Goal: Navigation & Orientation: Find specific page/section

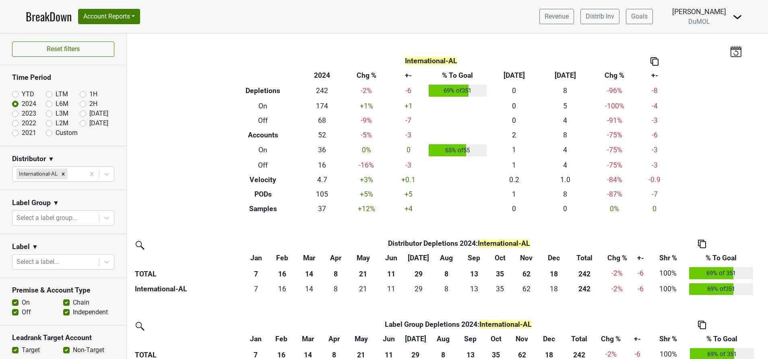
scroll to position [65, 0]
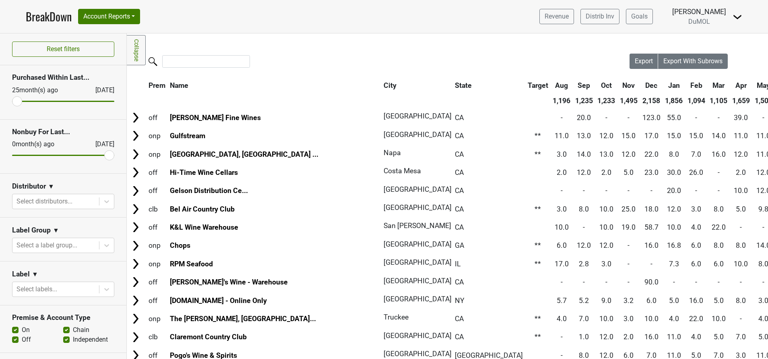
click at [736, 16] on img at bounding box center [738, 17] width 10 height 10
click at [704, 41] on link "Open Leadrank" at bounding box center [710, 45] width 64 height 13
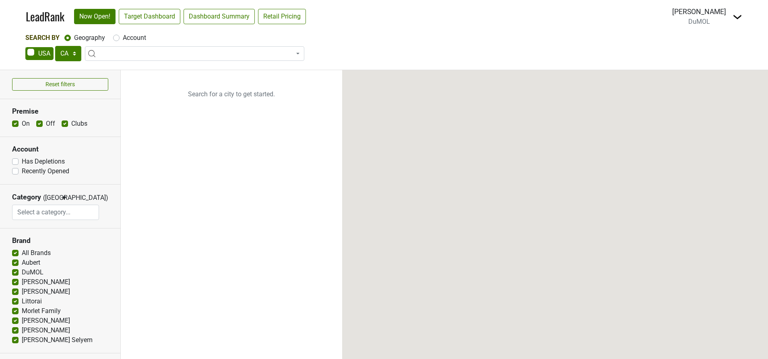
select select "CA"
select select
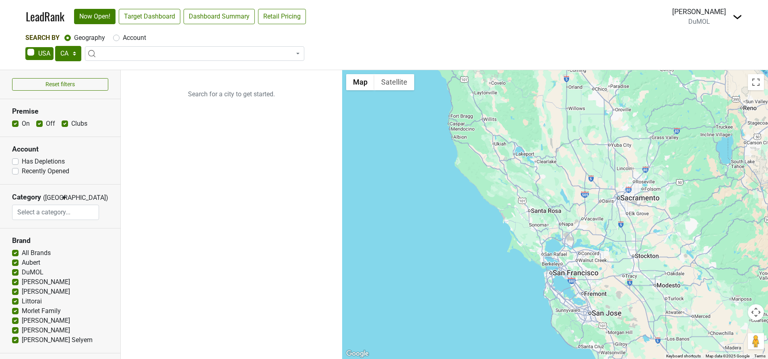
click at [734, 18] on img at bounding box center [738, 17] width 10 height 10
click at [708, 45] on link "Open Breakdown" at bounding box center [708, 45] width 68 height 13
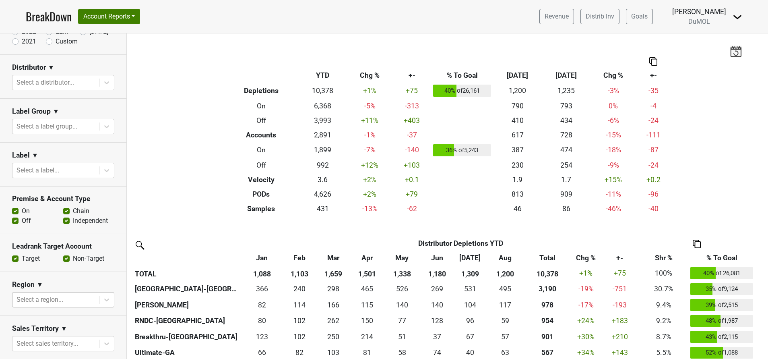
scroll to position [207, 0]
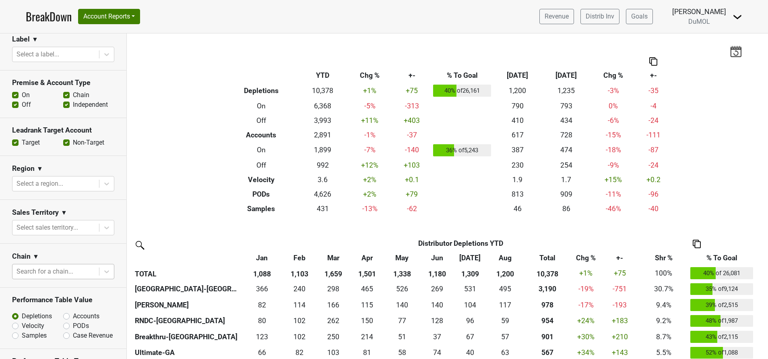
click at [58, 271] on div at bounding box center [56, 271] width 79 height 11
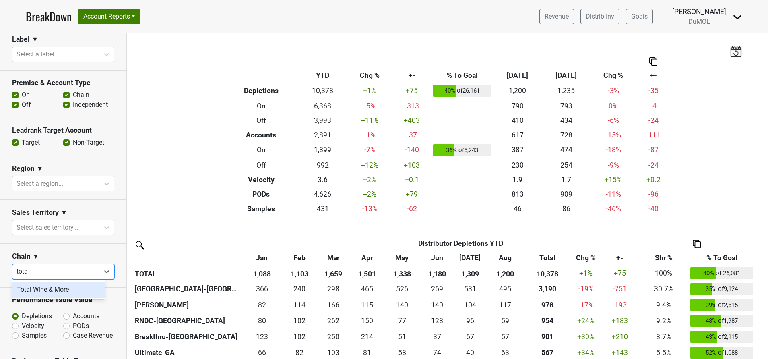
type input "total"
click at [51, 287] on div "Total Wine & More" at bounding box center [58, 289] width 93 height 16
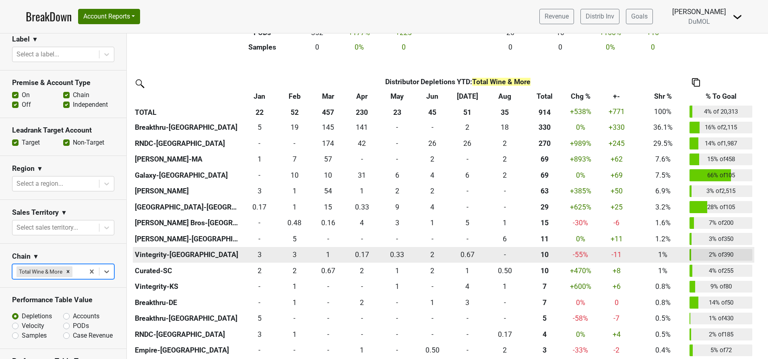
scroll to position [0, 0]
